Goal: Information Seeking & Learning: Understand process/instructions

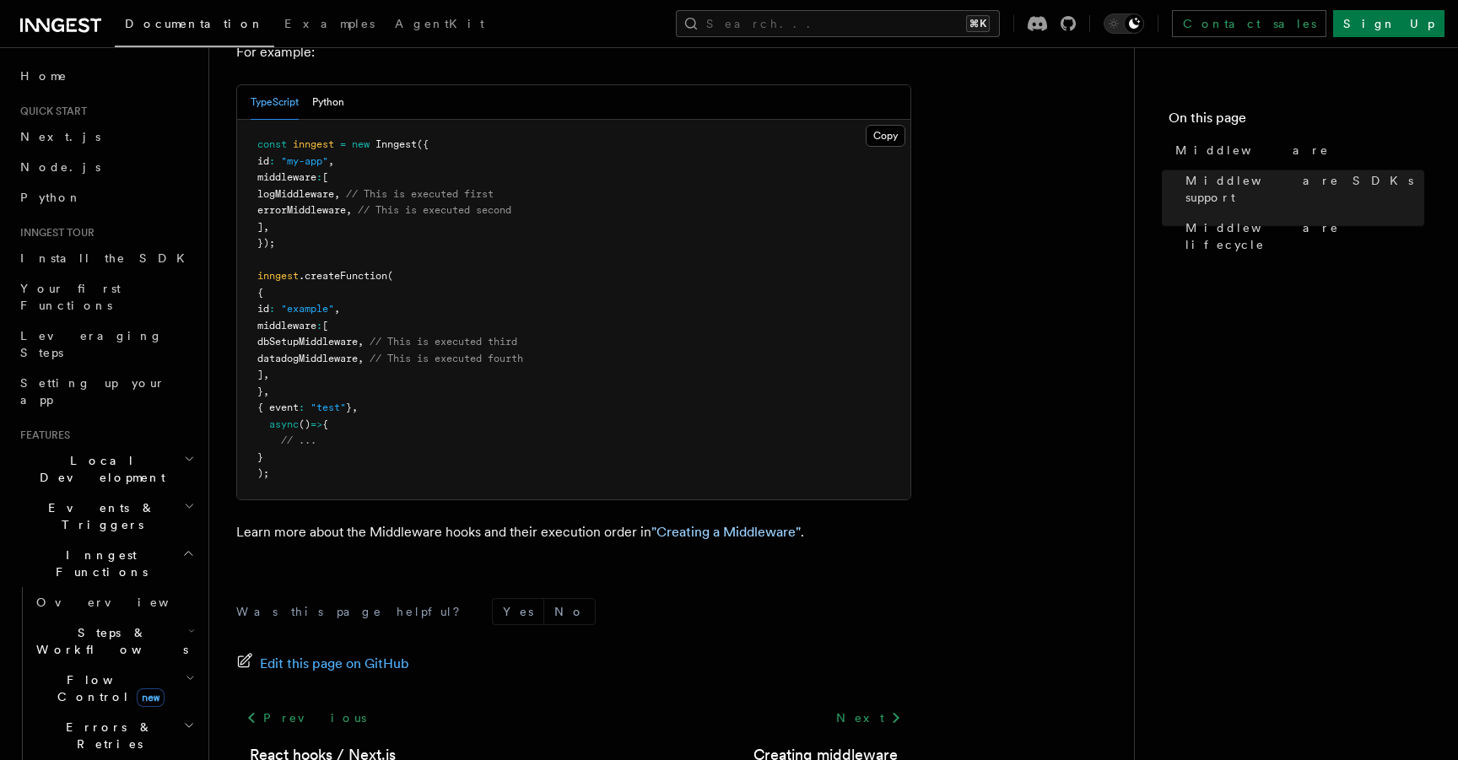
scroll to position [1001, 0]
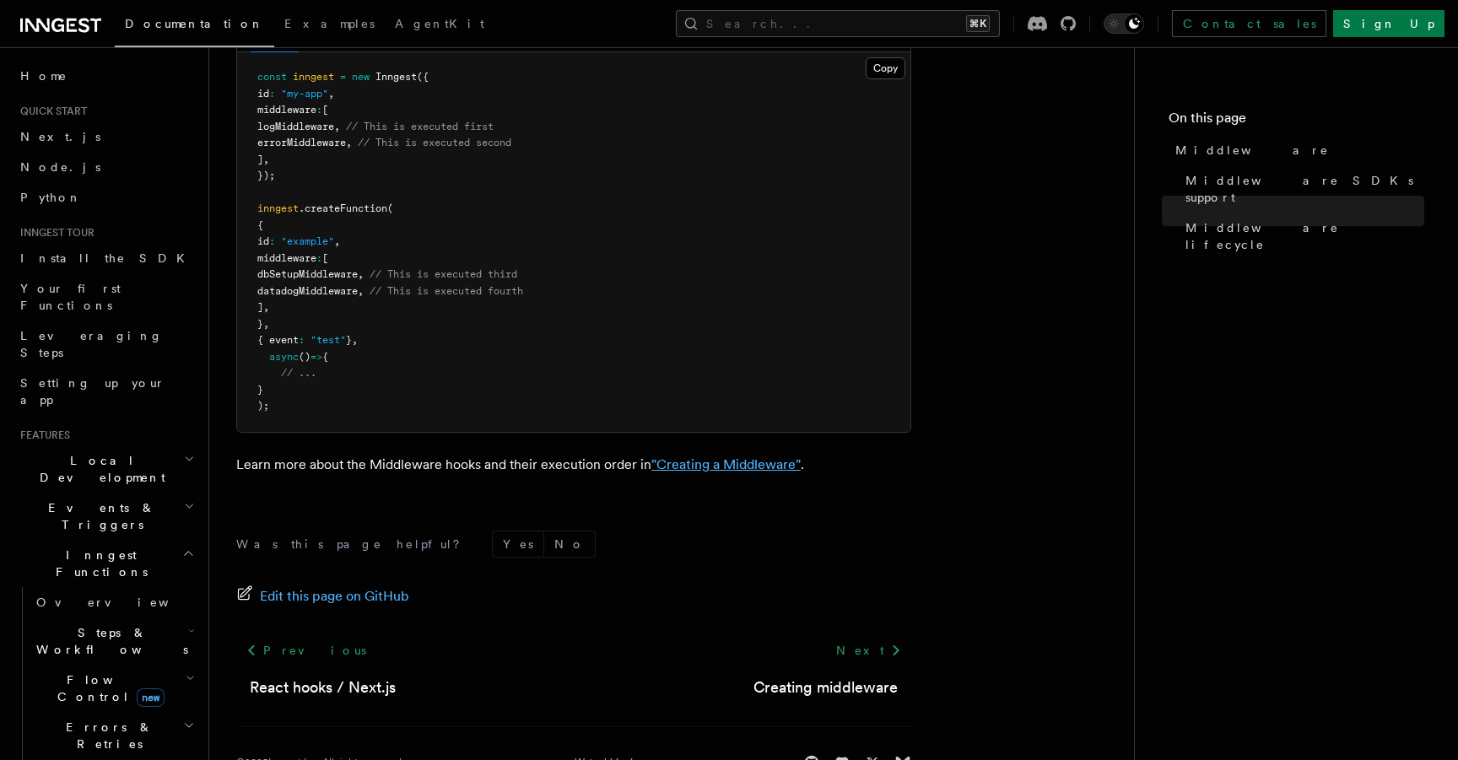
click at [692, 457] on link ""Creating a Middleware"" at bounding box center [725, 465] width 149 height 16
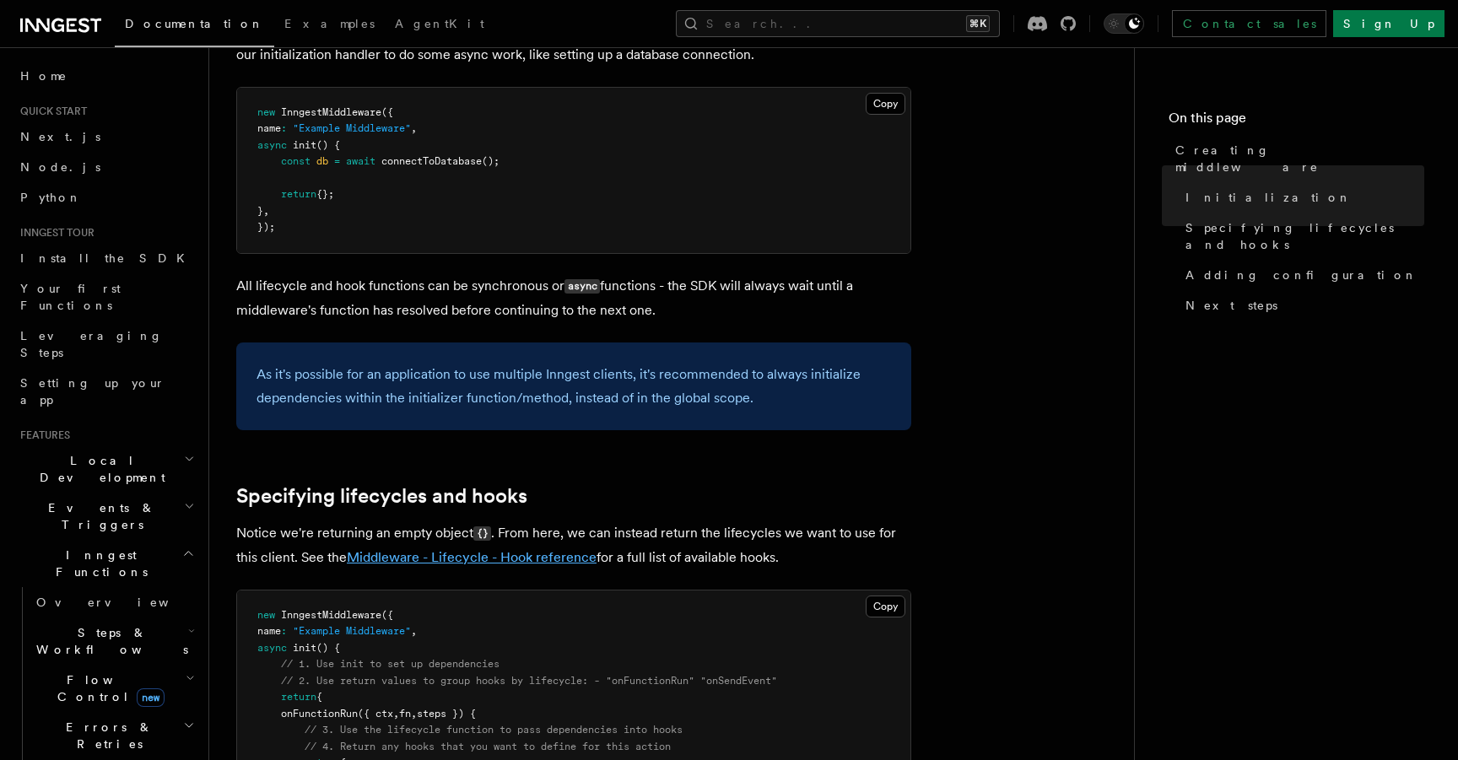
click at [518, 554] on link "Middleware - Lifecycle - Hook reference" at bounding box center [472, 557] width 250 height 16
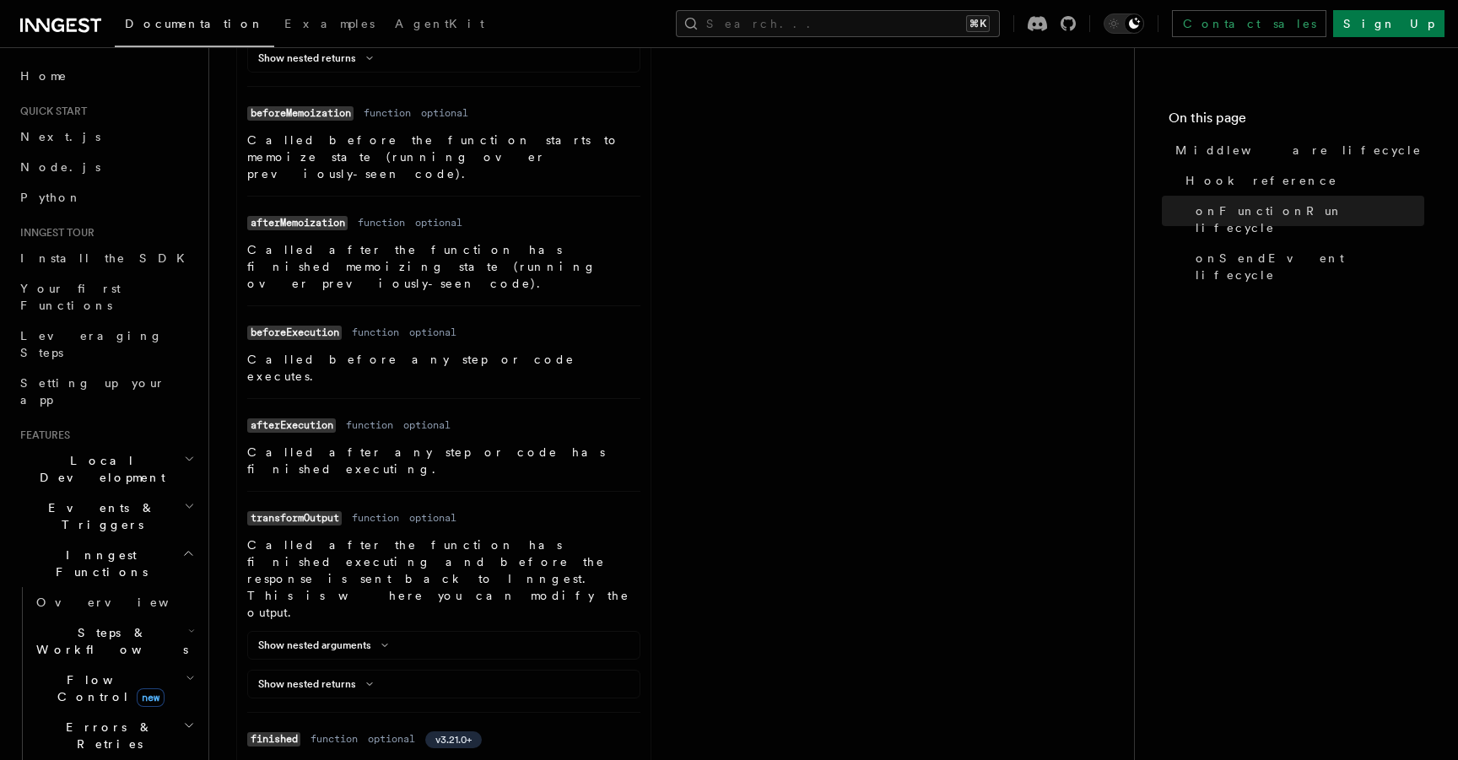
scroll to position [1163, 0]
